Goal: Task Accomplishment & Management: Manage account settings

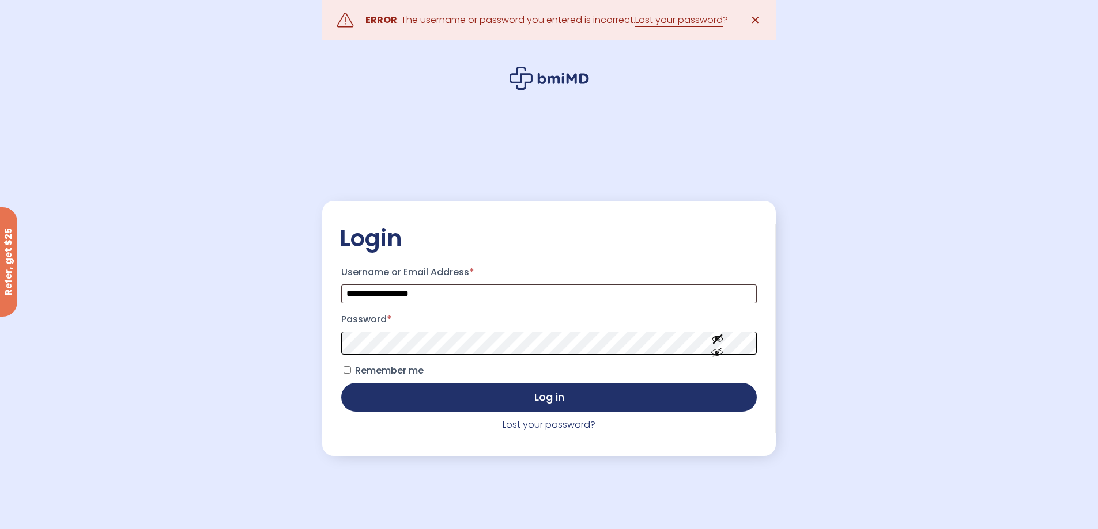
click at [341, 383] on button "Log in" at bounding box center [548, 397] width 415 height 29
click at [555, 435] on div "**********" at bounding box center [548, 328] width 453 height 255
click at [554, 430] on link "Lost your password?" at bounding box center [548, 424] width 93 height 13
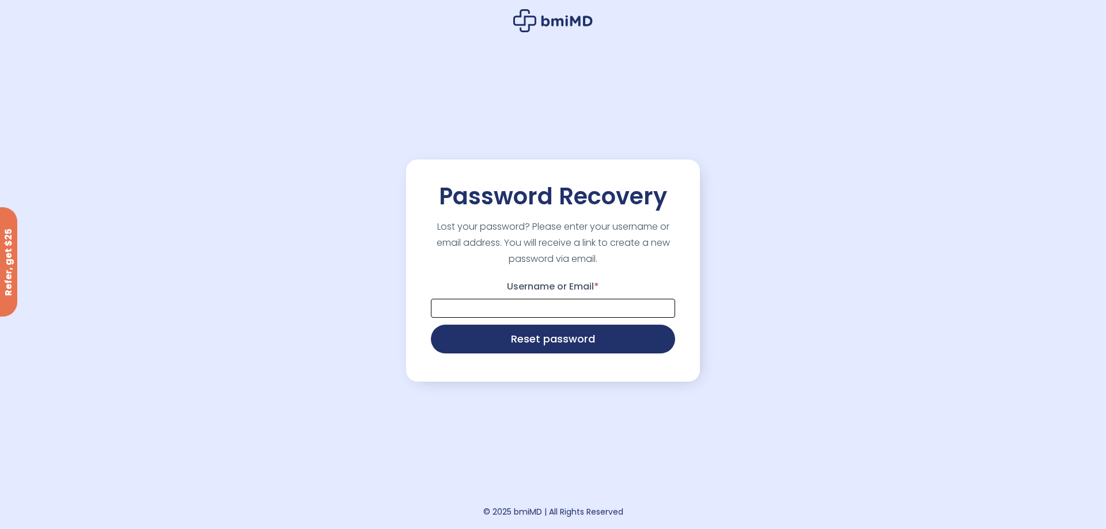
click at [532, 310] on input "Username or Email *" at bounding box center [553, 308] width 244 height 19
type input "**********"
click at [539, 340] on button "Reset password" at bounding box center [553, 338] width 244 height 29
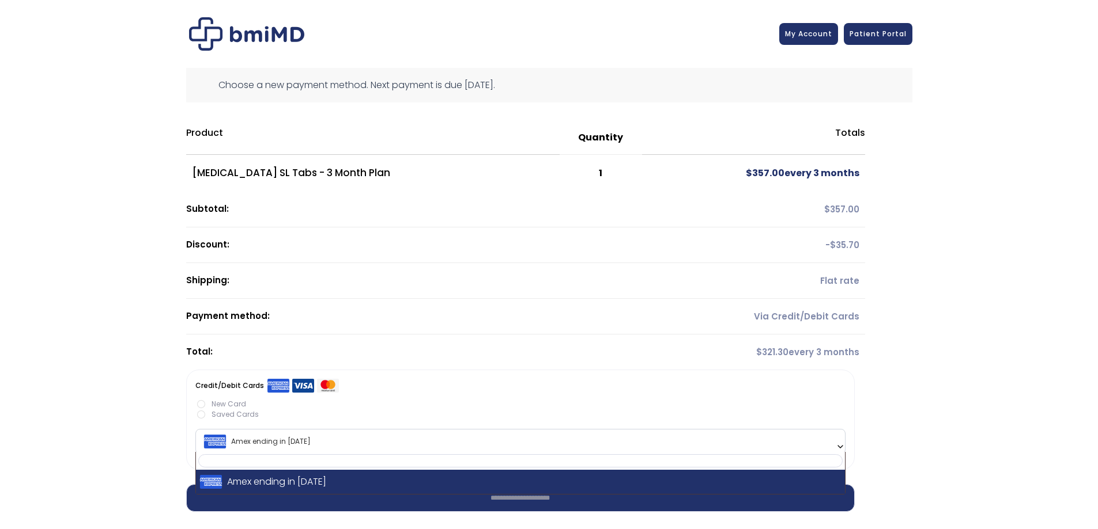
click at [837, 433] on span "Amex ending in 2008" at bounding box center [520, 442] width 643 height 24
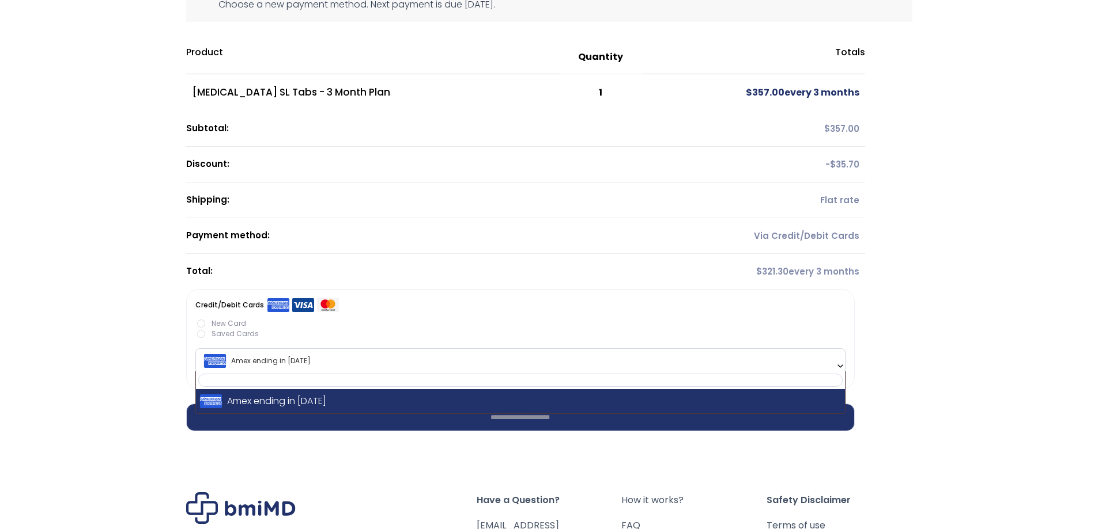
scroll to position [230, 0]
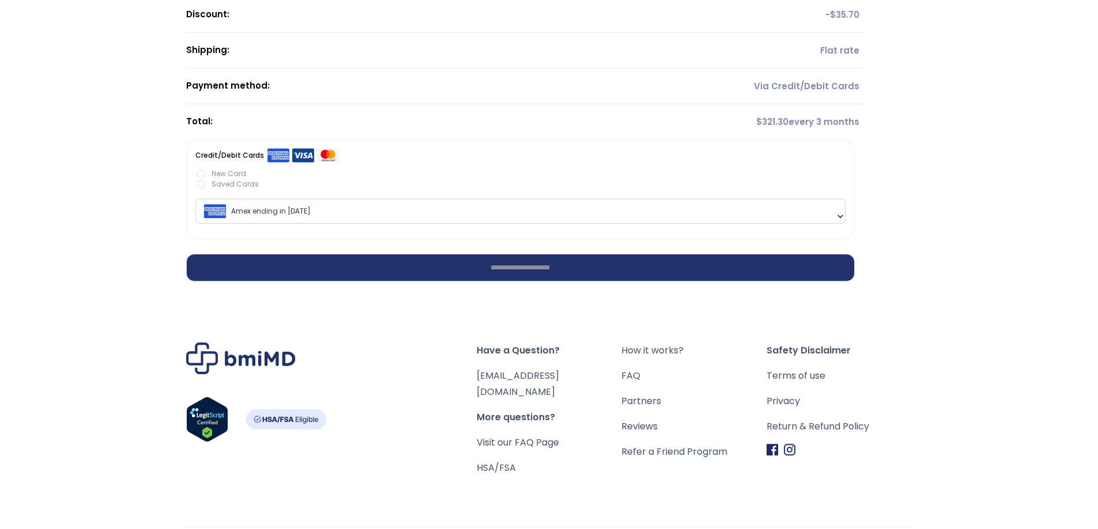
click at [954, 286] on div "Have a Question? orders@bmiMD.com More questions? Visit our FAQ Page HSA/FSA Ho…" at bounding box center [549, 430] width 855 height 291
click at [513, 383] on span "[EMAIL_ADDRESS][DOMAIN_NAME]" at bounding box center [548, 384] width 145 height 32
click at [505, 436] on link "Visit our FAQ Page" at bounding box center [517, 442] width 82 height 13
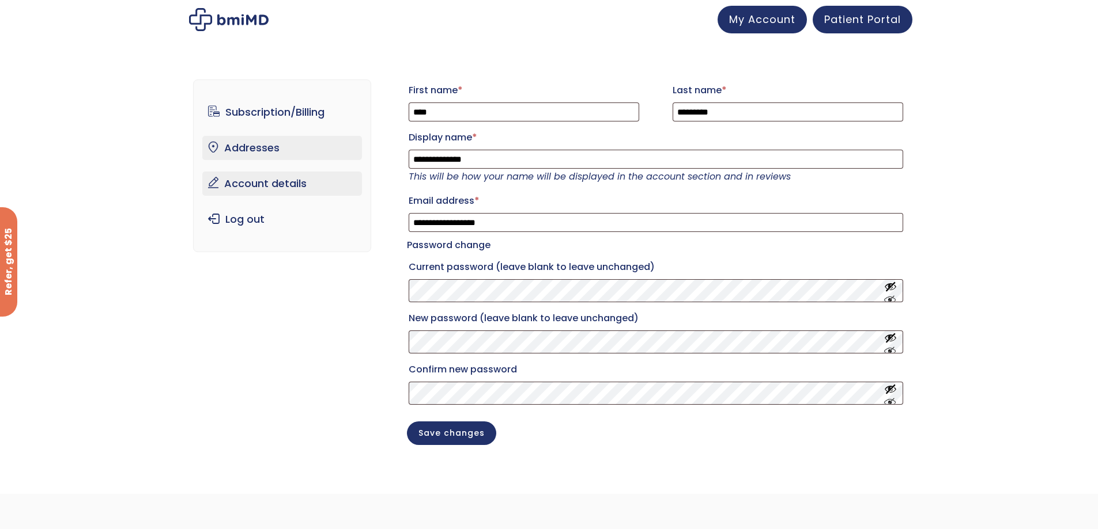
click at [292, 154] on link "Addresses" at bounding box center [282, 148] width 160 height 24
